Goal: Book appointment/travel/reservation

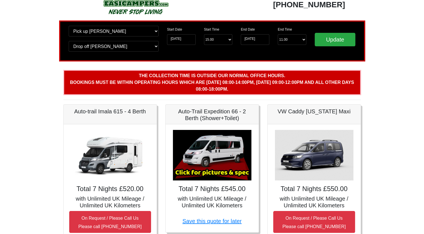
click at [120, 183] on div "Total 7 Nights £520.00 with Unlimited UK Mileage / Unlimited UK Kilometers On R…" at bounding box center [110, 189] width 93 height 130
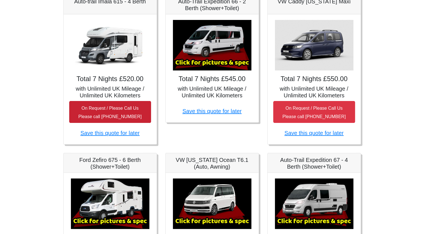
scroll to position [93, 0]
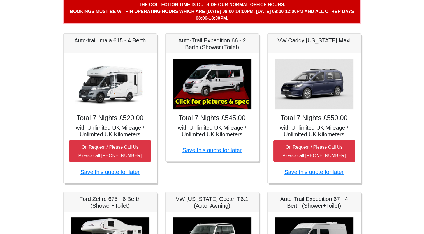
click at [124, 43] on h5 "Auto-trail Imala 615 - 4 Berth" at bounding box center [110, 40] width 82 height 7
click at [113, 79] on img at bounding box center [110, 84] width 78 height 50
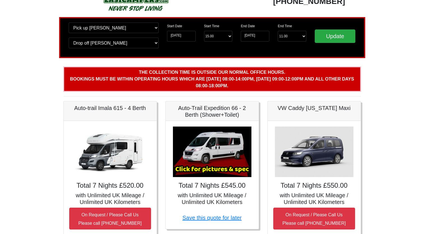
scroll to position [15, 0]
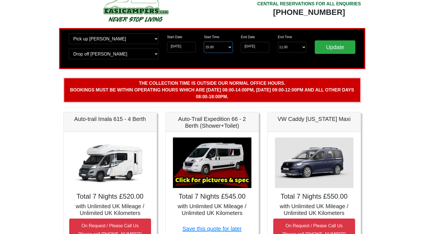
click at [222, 48] on select "Start Time 15.00 -------- 11.00 am (Saturday & Sunday Only) 12.00 pm (Saturday)…" at bounding box center [218, 47] width 29 height 11
select select "13.00"
click at [204, 42] on select "Start Time 15.00 -------- 11.00 am (Saturday & Sunday Only) 12.00 pm (Saturday)…" at bounding box center [218, 47] width 29 height 11
click at [327, 49] on input "Update" at bounding box center [335, 46] width 41 height 13
